Goal: Task Accomplishment & Management: Manage account settings

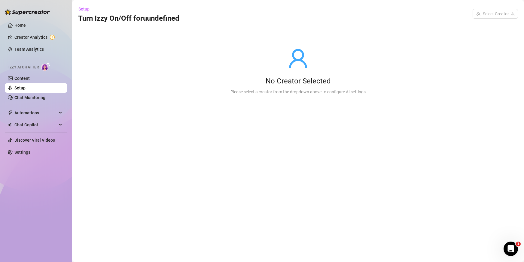
click at [26, 87] on link "Setup" at bounding box center [19, 88] width 11 height 5
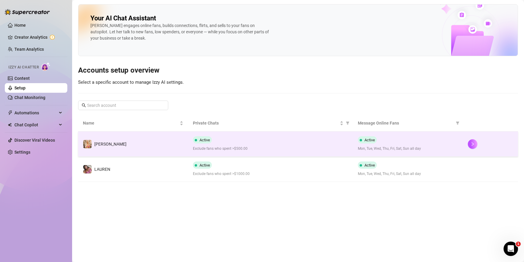
click at [162, 147] on td "[PERSON_NAME]" at bounding box center [133, 144] width 110 height 25
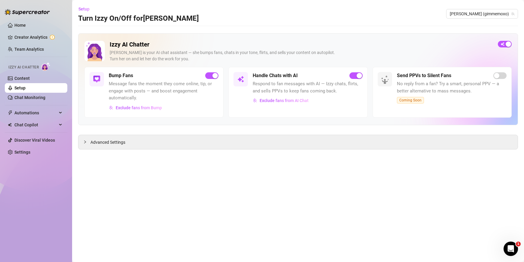
click at [26, 90] on link "Setup" at bounding box center [19, 88] width 11 height 5
